Goal: Find specific page/section: Find specific page/section

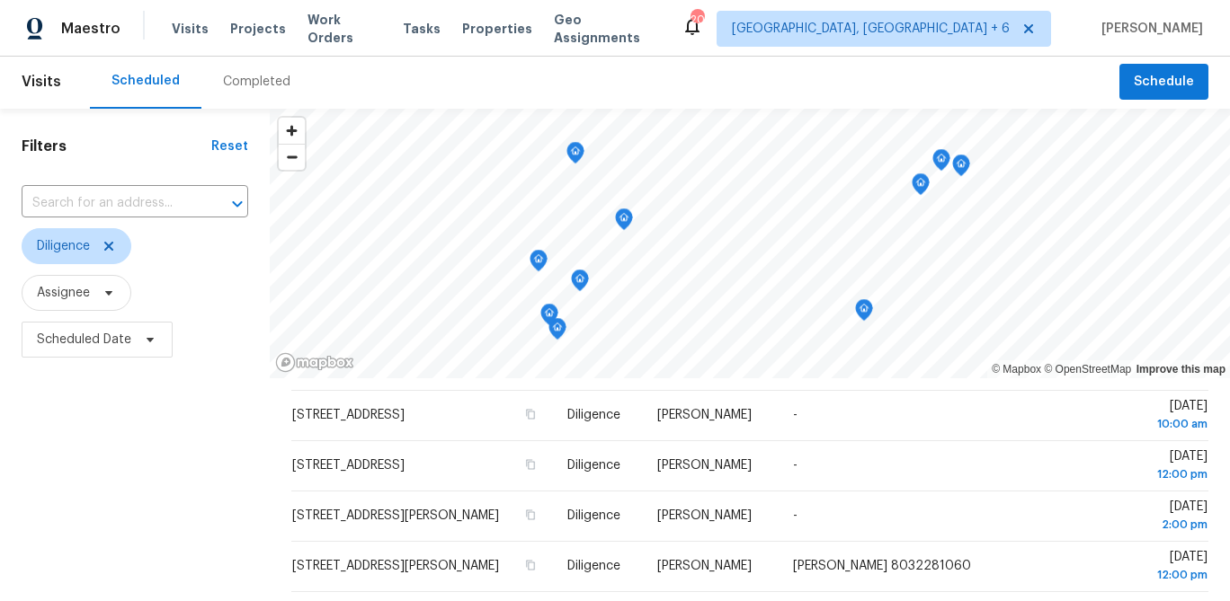
scroll to position [260, 0]
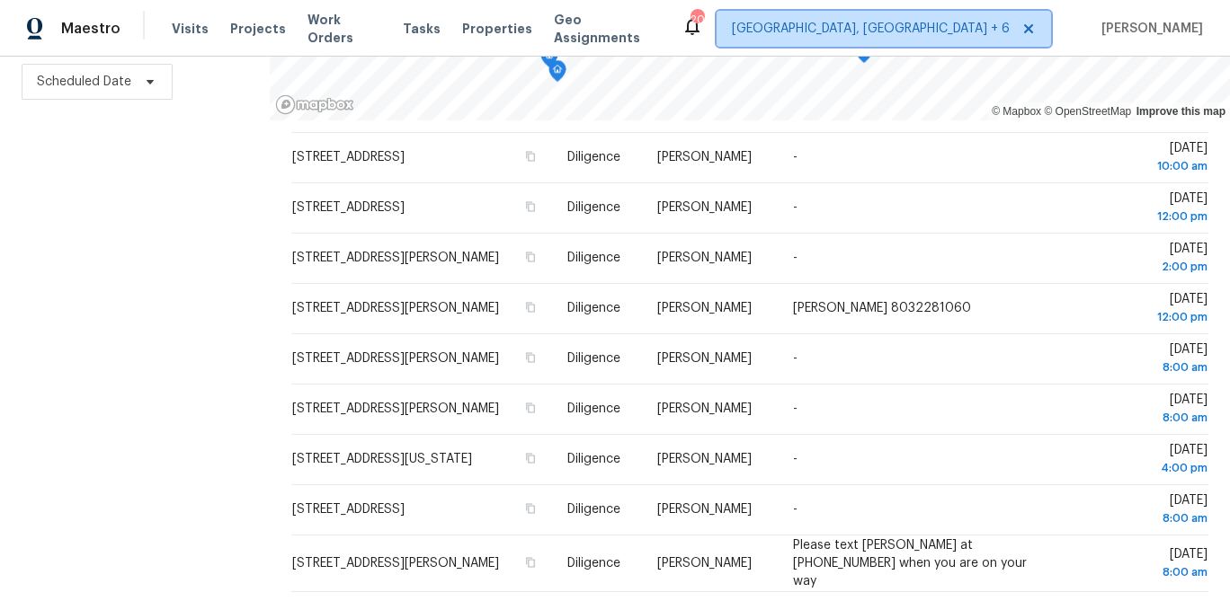
click at [957, 33] on span "[GEOGRAPHIC_DATA], [GEOGRAPHIC_DATA] + 6" at bounding box center [871, 29] width 278 height 18
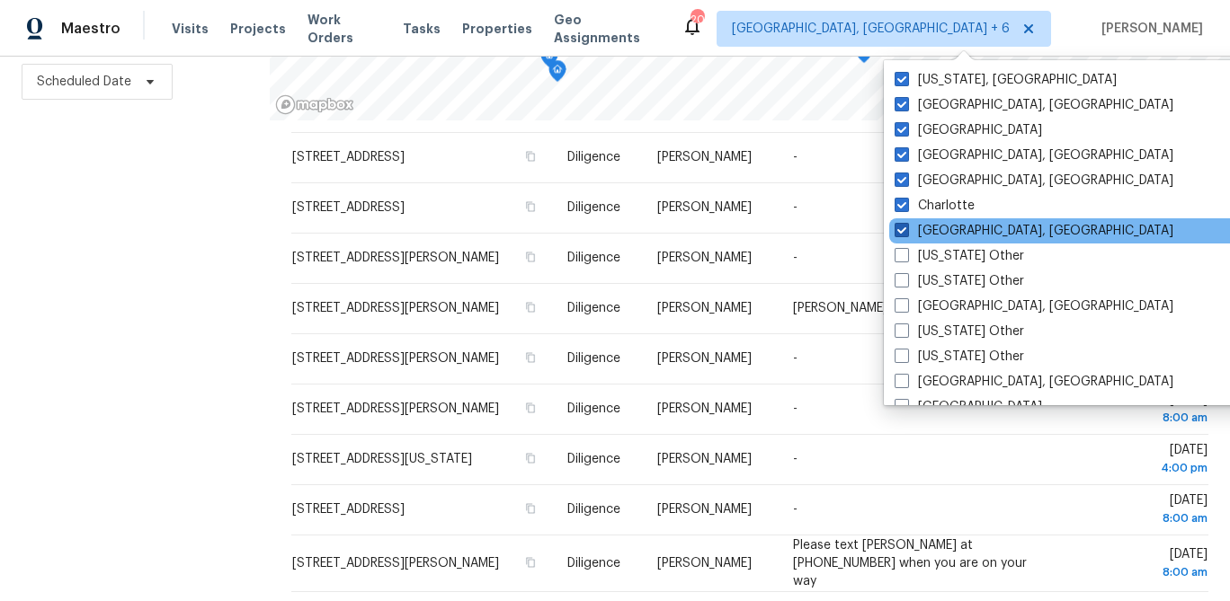
click at [902, 229] on span at bounding box center [901, 230] width 14 height 14
click at [902, 229] on input "[GEOGRAPHIC_DATA], [GEOGRAPHIC_DATA]" at bounding box center [900, 228] width 12 height 12
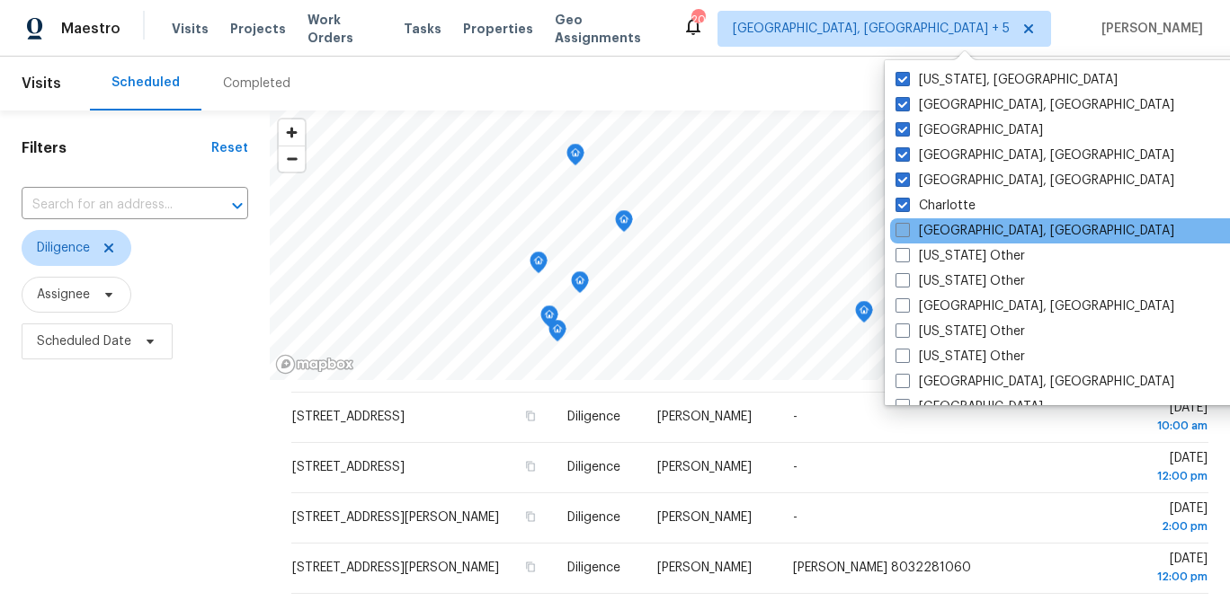
click at [902, 229] on span at bounding box center [902, 230] width 14 height 14
click at [902, 229] on input "[GEOGRAPHIC_DATA], [GEOGRAPHIC_DATA]" at bounding box center [901, 228] width 12 height 12
checkbox input "true"
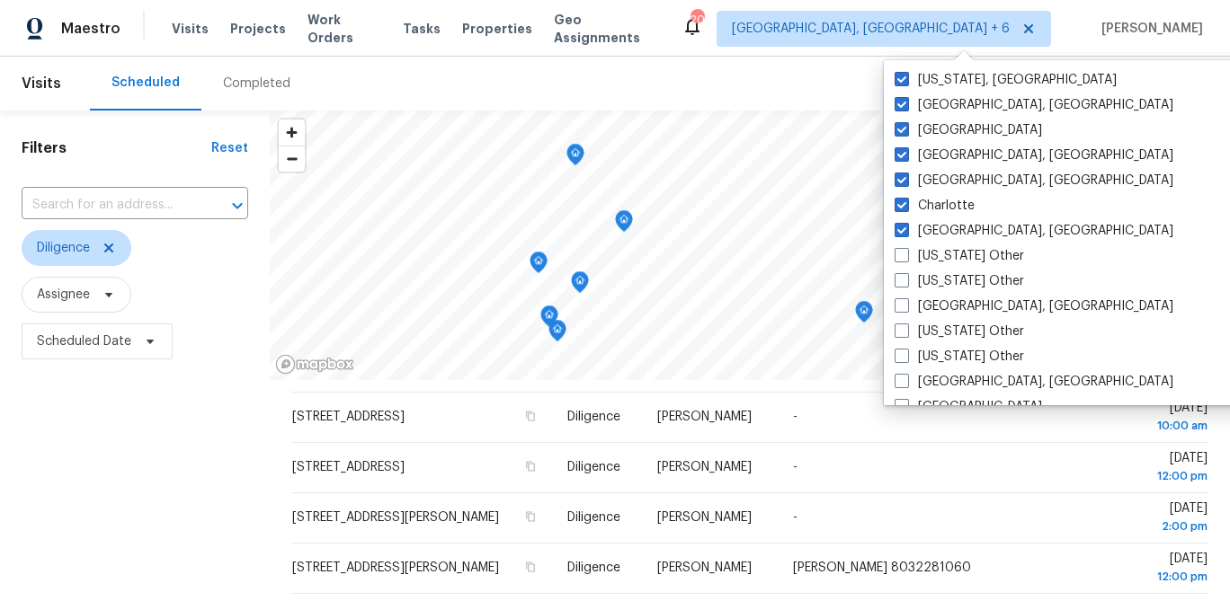
click at [165, 467] on div "Filters Reset ​ Diligence Assignee Scheduled Date" at bounding box center [135, 486] width 270 height 751
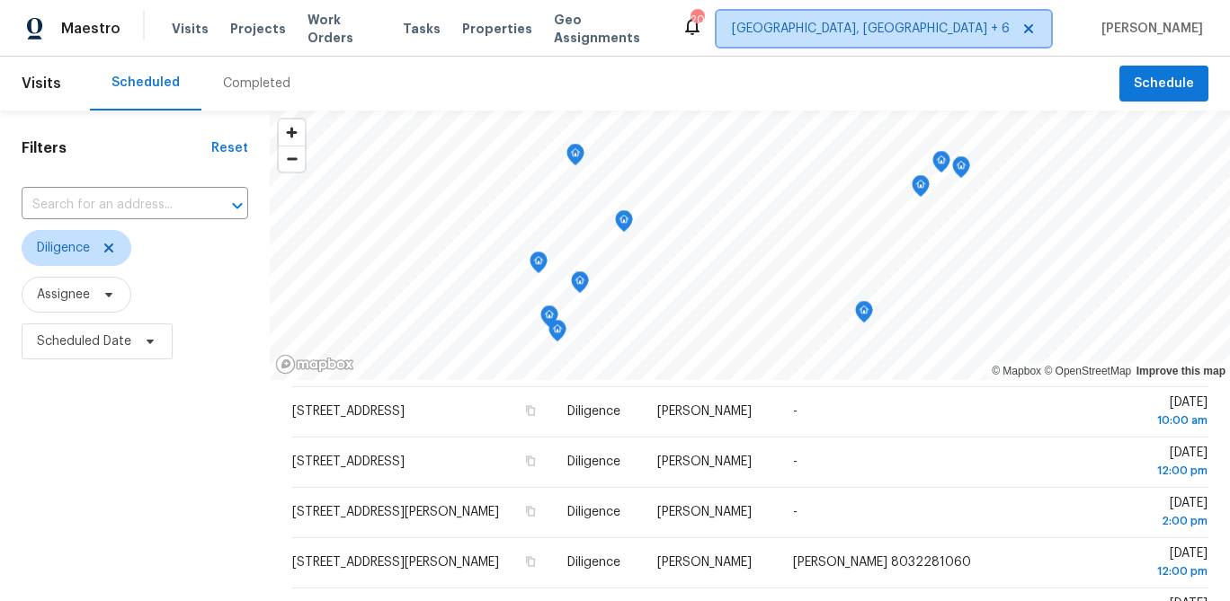
click at [964, 33] on span "[GEOGRAPHIC_DATA], [GEOGRAPHIC_DATA] + 6" at bounding box center [871, 29] width 278 height 18
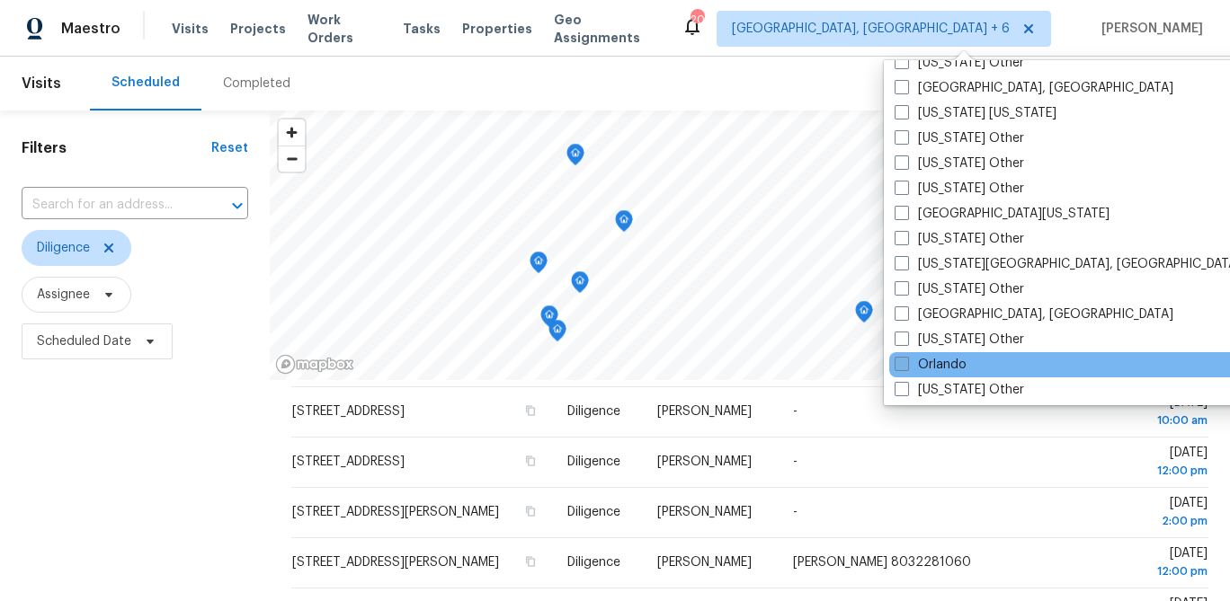
scroll to position [1828, 0]
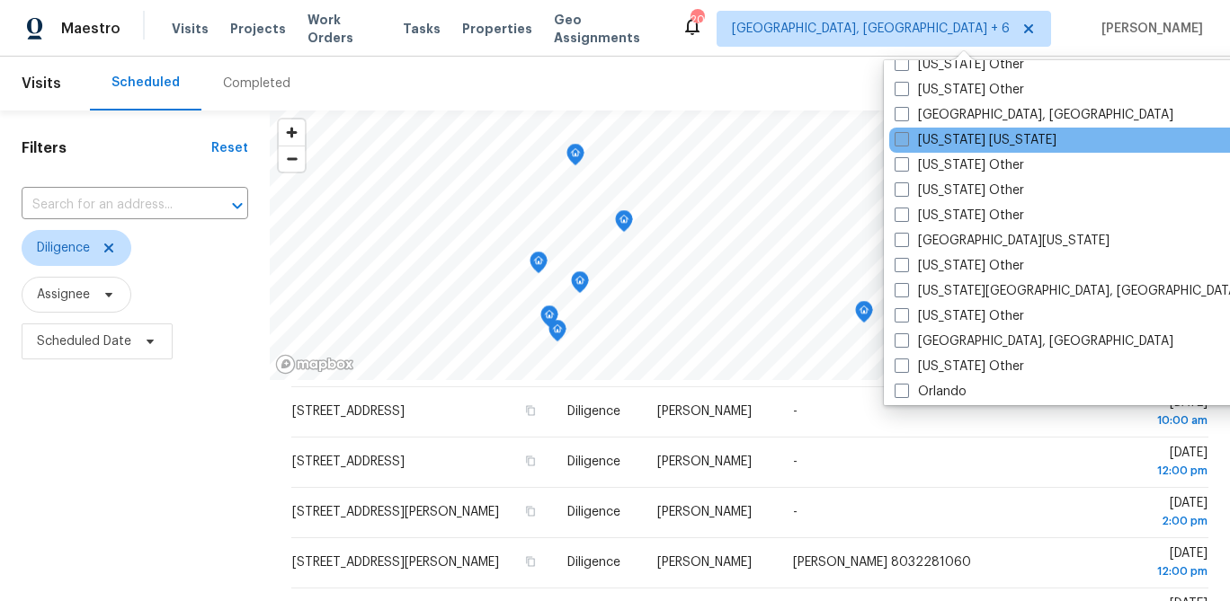
click at [960, 141] on label "[US_STATE] [US_STATE]" at bounding box center [975, 140] width 162 height 18
click at [906, 141] on input "[US_STATE] [US_STATE]" at bounding box center [900, 137] width 12 height 12
checkbox input "true"
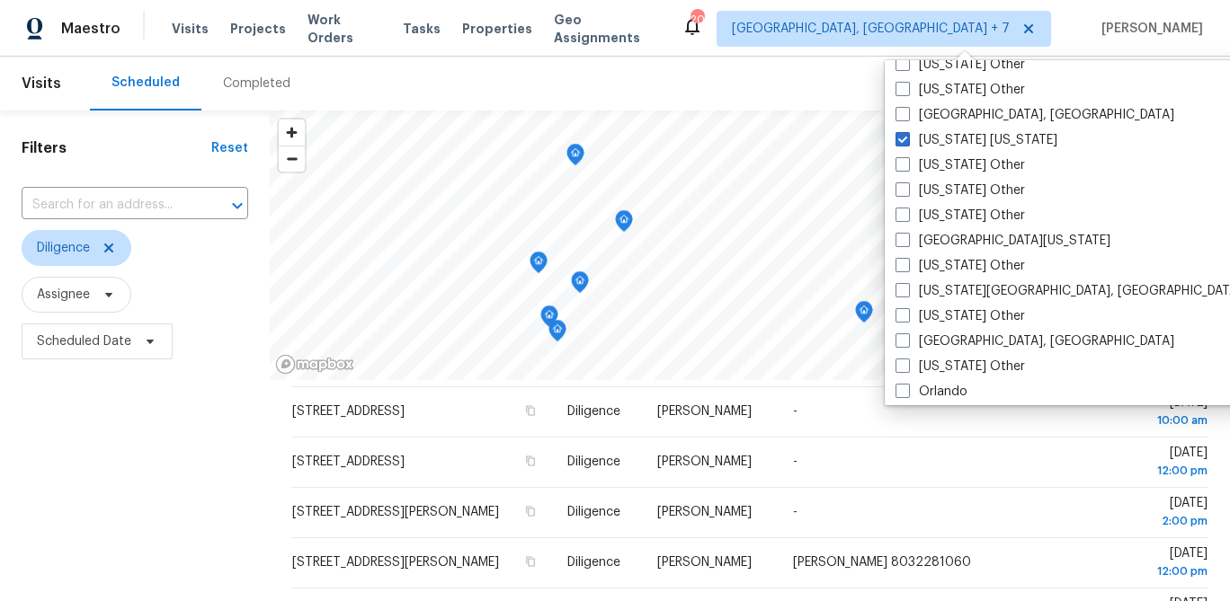
click at [240, 468] on div "Filters Reset ​ Diligence Assignee Scheduled Date" at bounding box center [135, 486] width 270 height 751
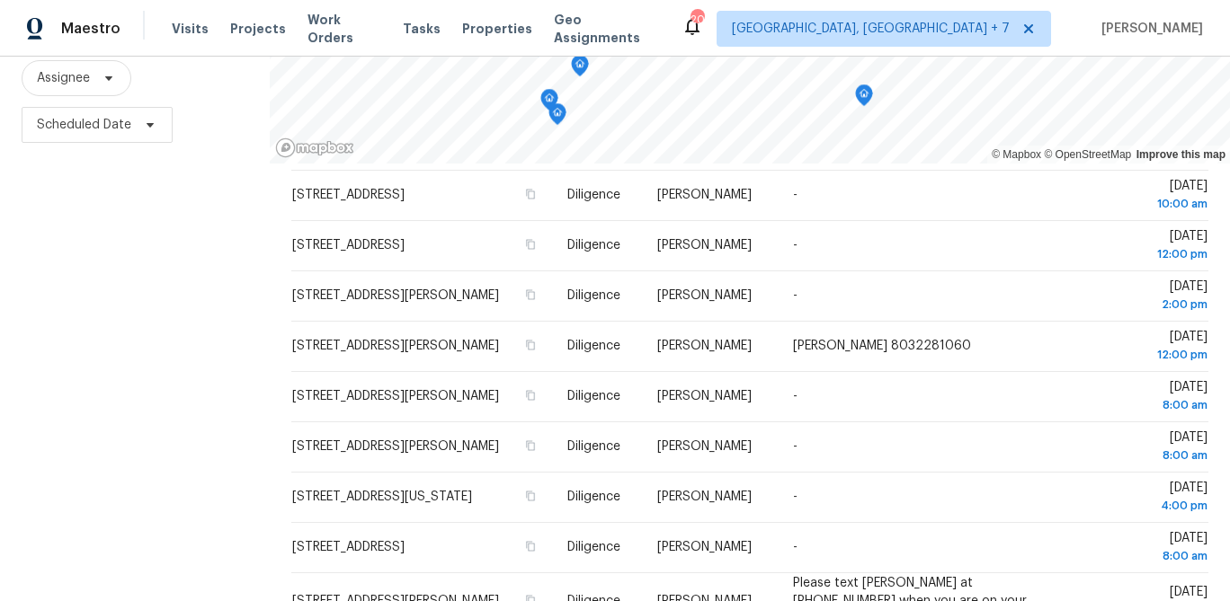
scroll to position [260, 0]
